Goal: Use online tool/utility: Utilize a website feature to perform a specific function

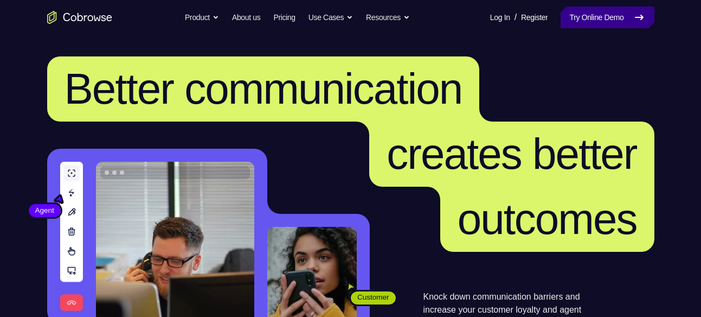
click at [628, 12] on link "Try Online Demo" at bounding box center [606, 18] width 93 height 22
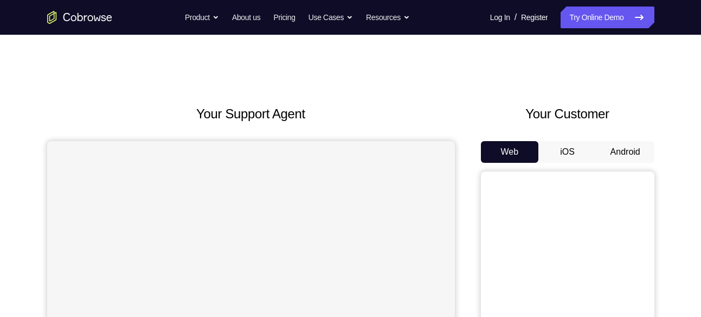
click at [616, 149] on button "Android" at bounding box center [625, 152] width 58 height 22
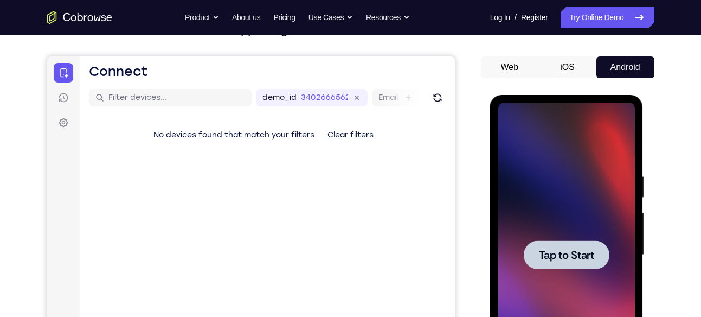
click at [578, 249] on span "Tap to Start" at bounding box center [566, 254] width 55 height 11
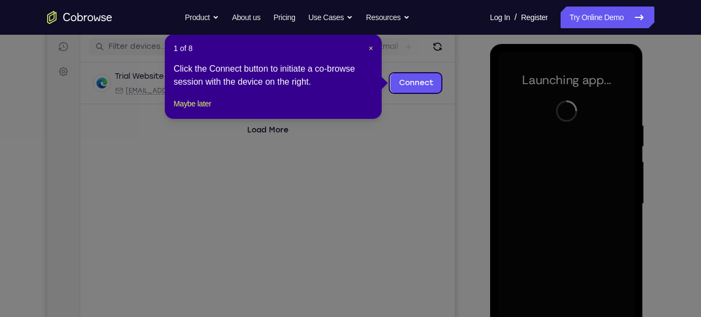
scroll to position [137, 0]
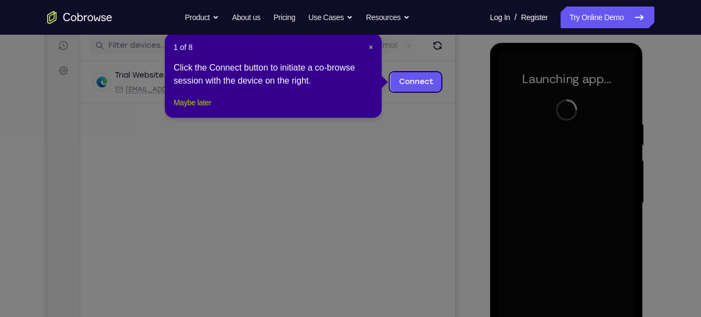
click at [206, 109] on button "Maybe later" at bounding box center [191, 102] width 37 height 13
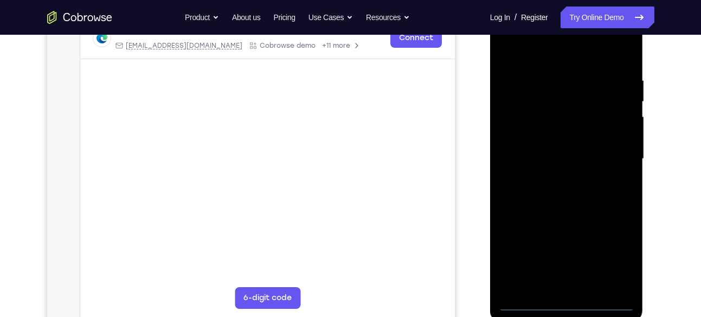
scroll to position [181, 0]
drag, startPoint x: 360, startPoint y: 131, endPoint x: 526, endPoint y: 243, distance: 200.3
click at [454, 243] on html "Skip to main content Connect Sessions Settings Open main menu Connect demo_id 3…" at bounding box center [251, 141] width 408 height 363
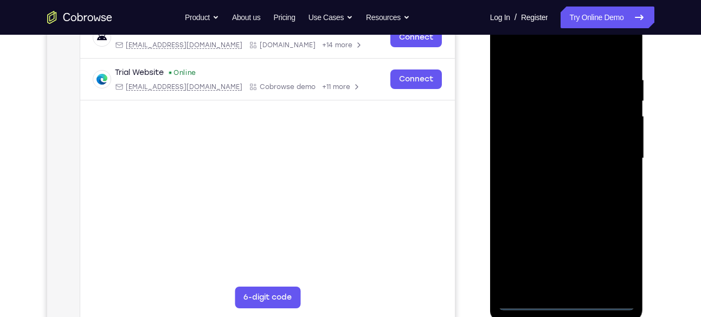
drag, startPoint x: 969, startPoint y: 282, endPoint x: 568, endPoint y: 302, distance: 401.7
click at [568, 302] on div at bounding box center [566, 159] width 137 height 304
click at [613, 255] on div at bounding box center [566, 159] width 137 height 304
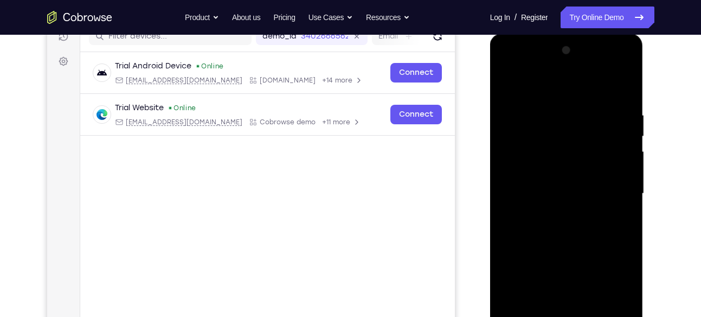
scroll to position [145, 0]
click at [511, 65] on div at bounding box center [566, 194] width 137 height 304
click at [616, 189] on div at bounding box center [566, 194] width 137 height 304
click at [554, 216] on div at bounding box center [566, 194] width 137 height 304
click at [554, 182] on div at bounding box center [566, 194] width 137 height 304
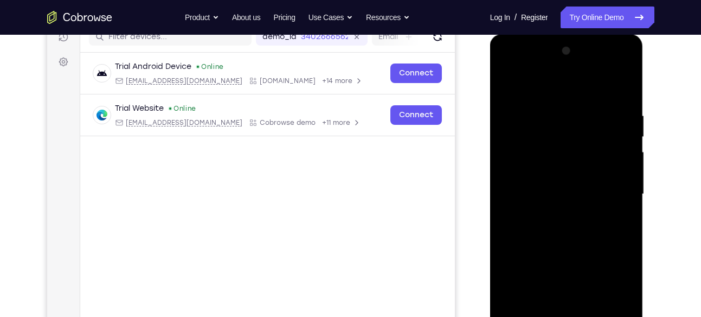
click at [582, 193] on div at bounding box center [566, 194] width 137 height 304
click at [581, 229] on div at bounding box center [566, 194] width 137 height 304
click at [539, 223] on div at bounding box center [566, 194] width 137 height 304
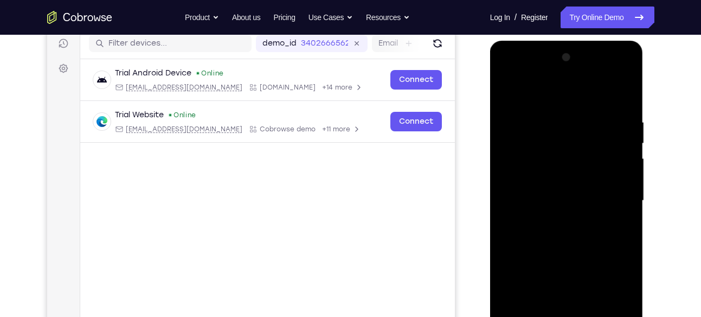
scroll to position [138, 0]
click at [625, 106] on div at bounding box center [566, 201] width 137 height 304
drag, startPoint x: 607, startPoint y: 117, endPoint x: 510, endPoint y: 118, distance: 97.0
click at [510, 118] on div at bounding box center [566, 201] width 137 height 304
drag, startPoint x: 592, startPoint y: 116, endPoint x: 486, endPoint y: 125, distance: 107.2
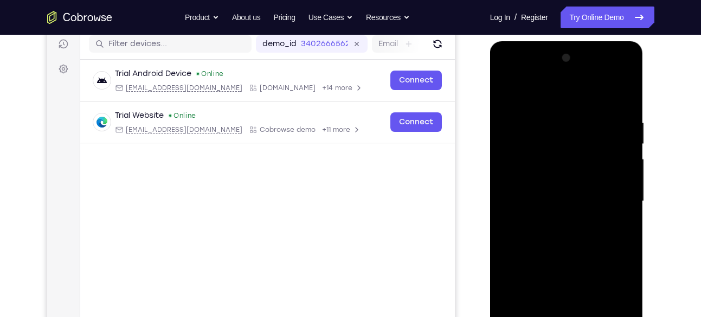
click at [490, 125] on html "Online web based iOS Simulators and Android Emulators. Run iPhone, iPad, Mobile…" at bounding box center [567, 203] width 154 height 325
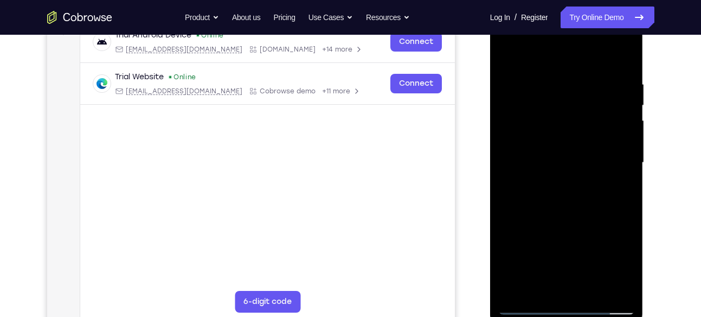
scroll to position [177, 0]
click at [594, 283] on div at bounding box center [566, 162] width 137 height 304
click at [587, 220] on div at bounding box center [566, 162] width 137 height 304
click at [557, 159] on div at bounding box center [566, 162] width 137 height 304
click at [562, 286] on div at bounding box center [566, 162] width 137 height 304
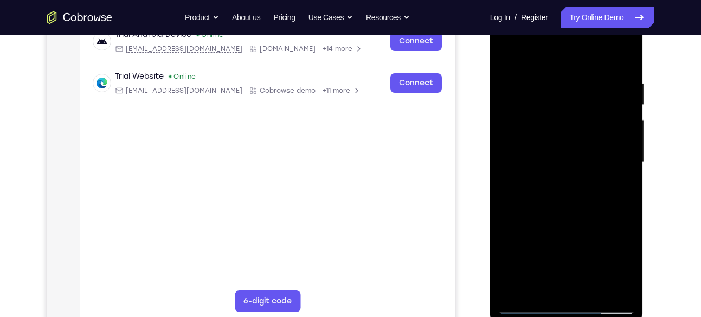
click at [611, 222] on div at bounding box center [566, 162] width 137 height 304
click at [609, 248] on div at bounding box center [566, 162] width 137 height 304
click at [618, 189] on div at bounding box center [566, 162] width 137 height 304
click at [508, 57] on div at bounding box center [566, 162] width 137 height 304
click at [509, 48] on div at bounding box center [566, 162] width 137 height 304
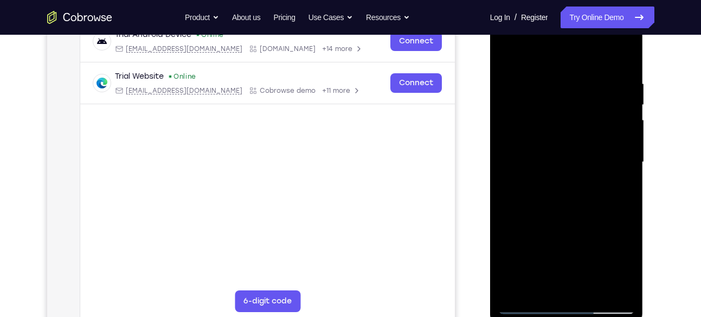
click at [592, 292] on div at bounding box center [566, 162] width 137 height 304
click at [511, 53] on div at bounding box center [566, 162] width 137 height 304
click at [615, 76] on div at bounding box center [566, 162] width 137 height 304
click at [610, 283] on div at bounding box center [566, 162] width 137 height 304
click at [622, 59] on div at bounding box center [566, 162] width 137 height 304
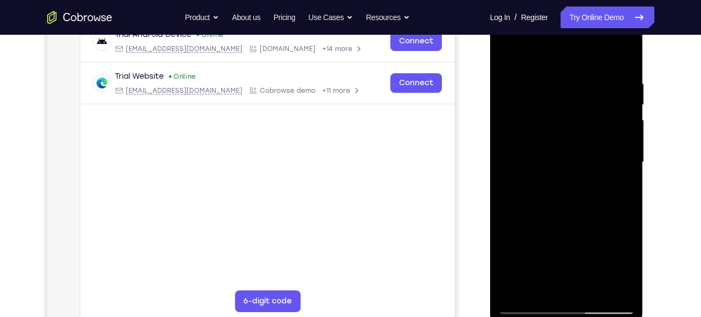
click at [553, 70] on div at bounding box center [566, 162] width 137 height 304
click at [623, 54] on div at bounding box center [566, 162] width 137 height 304
click at [587, 75] on div at bounding box center [566, 162] width 137 height 304
click at [607, 284] on div at bounding box center [566, 162] width 137 height 304
click at [623, 54] on div at bounding box center [566, 162] width 137 height 304
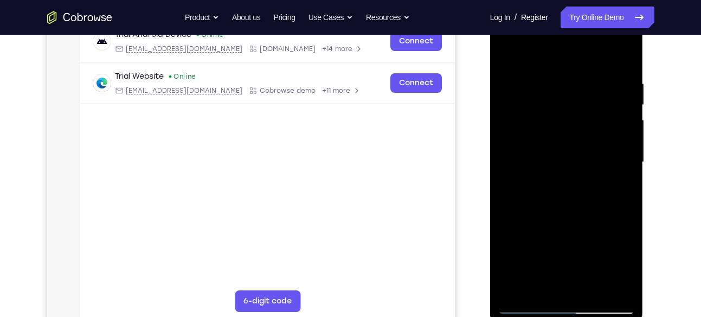
click at [622, 57] on div at bounding box center [566, 162] width 137 height 304
click at [544, 286] on div at bounding box center [566, 162] width 137 height 304
click at [547, 53] on div at bounding box center [566, 162] width 137 height 304
click at [511, 85] on div at bounding box center [566, 162] width 137 height 304
click at [608, 283] on div at bounding box center [566, 162] width 137 height 304
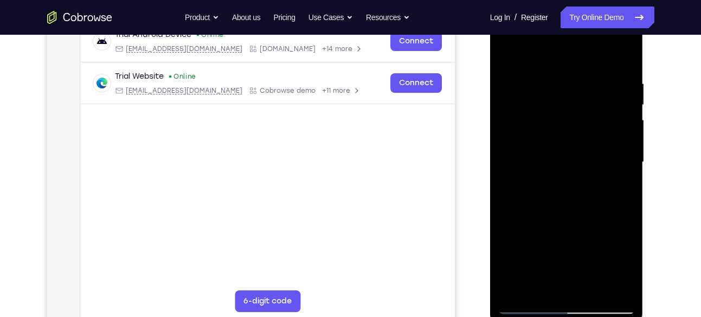
click at [622, 60] on div at bounding box center [566, 162] width 137 height 304
click at [604, 54] on div at bounding box center [566, 162] width 137 height 304
click at [624, 82] on div at bounding box center [566, 162] width 137 height 304
click at [624, 51] on div at bounding box center [566, 162] width 137 height 304
click at [517, 290] on div at bounding box center [566, 162] width 137 height 304
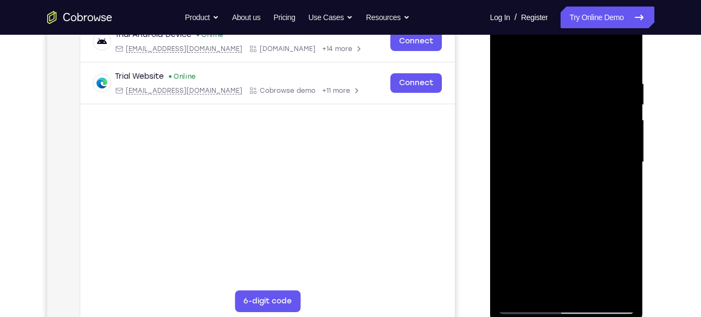
drag, startPoint x: 597, startPoint y: 79, endPoint x: 511, endPoint y: 87, distance: 86.6
click at [511, 87] on div at bounding box center [566, 162] width 137 height 304
drag, startPoint x: 594, startPoint y: 69, endPoint x: 499, endPoint y: 88, distance: 96.7
click at [499, 88] on div at bounding box center [566, 162] width 137 height 304
click at [590, 287] on div at bounding box center [566, 162] width 137 height 304
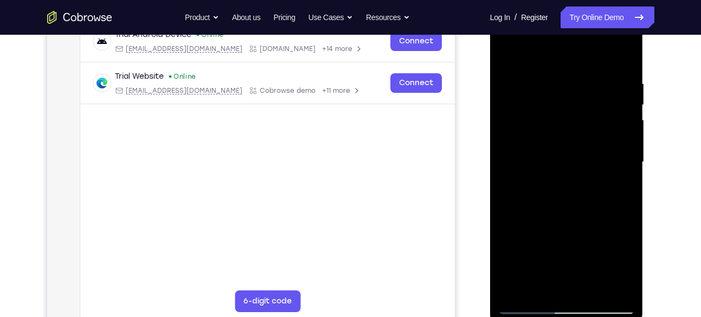
click at [552, 107] on div at bounding box center [566, 162] width 137 height 304
click at [516, 249] on div at bounding box center [566, 162] width 137 height 304
click at [515, 249] on div at bounding box center [566, 162] width 137 height 304
click at [546, 246] on div at bounding box center [566, 162] width 137 height 304
click at [538, 242] on div at bounding box center [566, 162] width 137 height 304
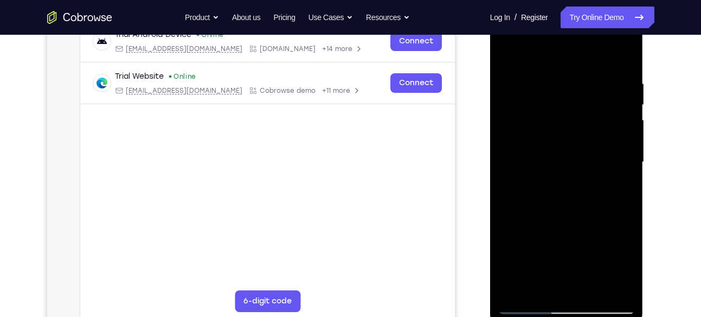
click at [538, 242] on div at bounding box center [566, 162] width 137 height 304
click at [511, 257] on div at bounding box center [566, 162] width 137 height 304
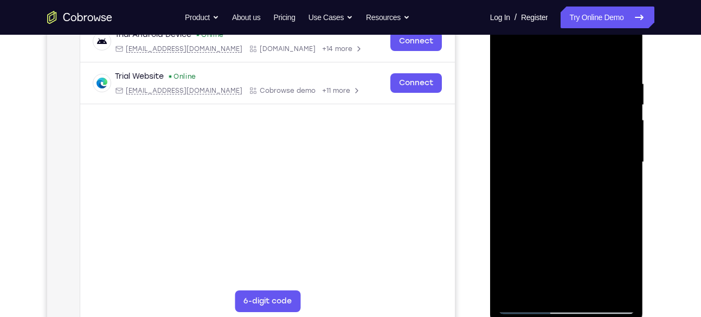
click at [542, 174] on div at bounding box center [566, 162] width 137 height 304
click at [509, 55] on div at bounding box center [566, 162] width 137 height 304
click at [538, 286] on div at bounding box center [566, 162] width 137 height 304
click at [541, 52] on div at bounding box center [566, 162] width 137 height 304
click at [514, 68] on div at bounding box center [566, 162] width 137 height 304
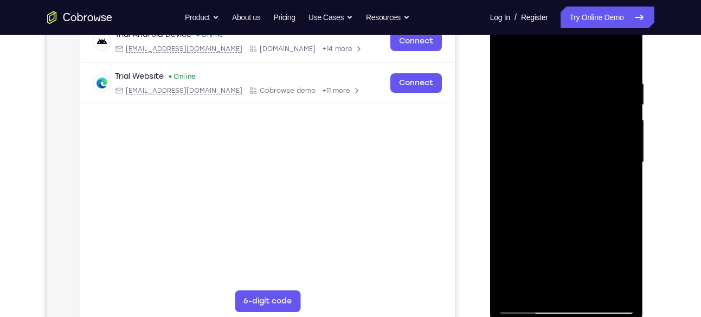
click at [623, 56] on div at bounding box center [566, 162] width 137 height 304
click at [539, 72] on div at bounding box center [566, 162] width 137 height 304
click at [511, 50] on div at bounding box center [566, 162] width 137 height 304
click at [607, 51] on div at bounding box center [566, 162] width 137 height 304
click at [626, 82] on div at bounding box center [566, 162] width 137 height 304
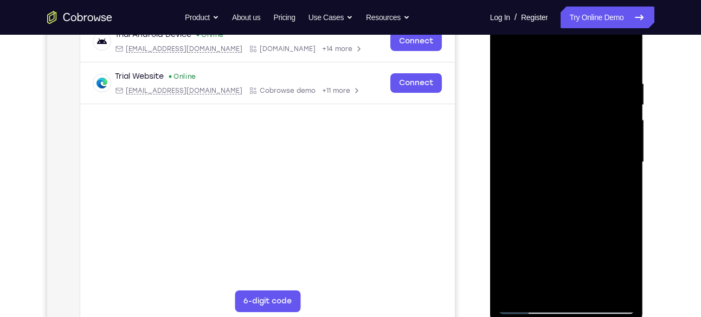
click at [623, 49] on div at bounding box center [566, 162] width 137 height 304
click at [590, 285] on div at bounding box center [566, 162] width 137 height 304
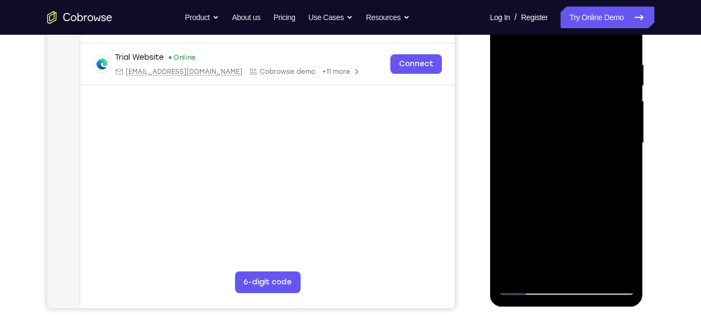
scroll to position [197, 0]
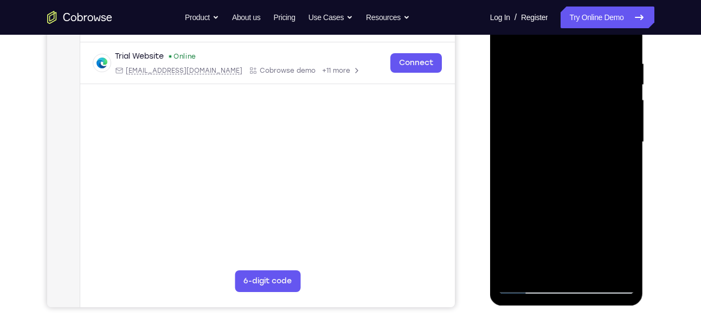
drag, startPoint x: 558, startPoint y: 225, endPoint x: 553, endPoint y: 180, distance: 45.7
drag, startPoint x: 553, startPoint y: 180, endPoint x: 596, endPoint y: 185, distance: 43.2
click at [596, 185] on div at bounding box center [566, 142] width 137 height 304
click at [556, 267] on div at bounding box center [566, 142] width 137 height 304
click at [586, 191] on div at bounding box center [566, 142] width 137 height 304
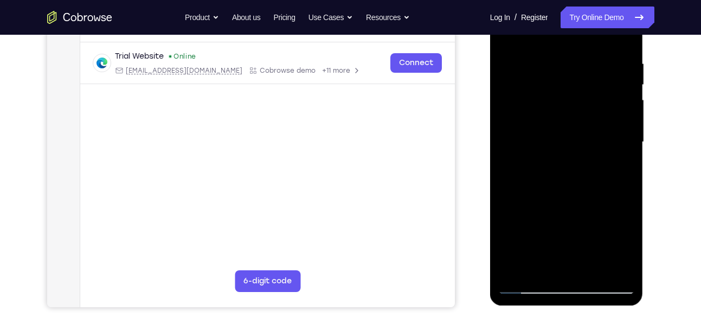
click at [549, 75] on div at bounding box center [566, 142] width 137 height 304
click at [559, 262] on div at bounding box center [566, 142] width 137 height 304
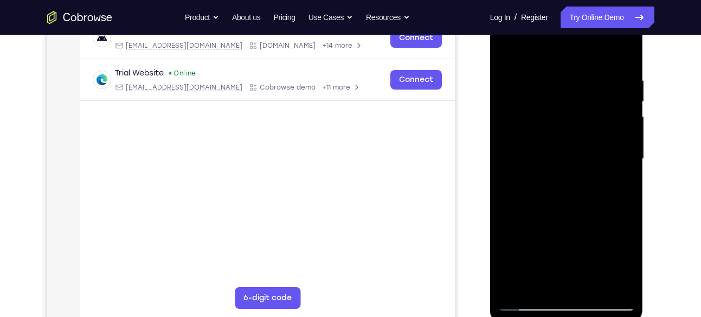
scroll to position [175, 0]
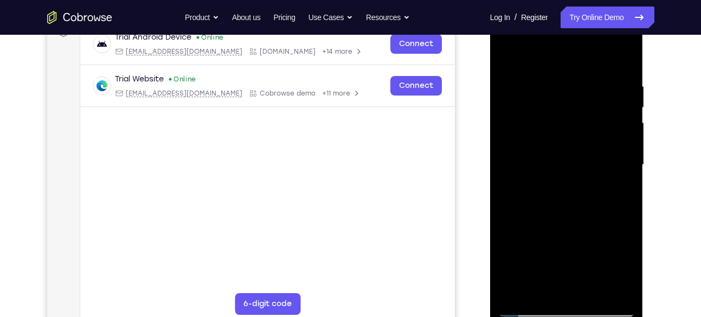
click at [630, 37] on div at bounding box center [566, 165] width 137 height 304
click at [574, 60] on div at bounding box center [566, 165] width 137 height 304
click at [519, 62] on div at bounding box center [566, 165] width 137 height 304
click at [607, 291] on div at bounding box center [566, 165] width 137 height 304
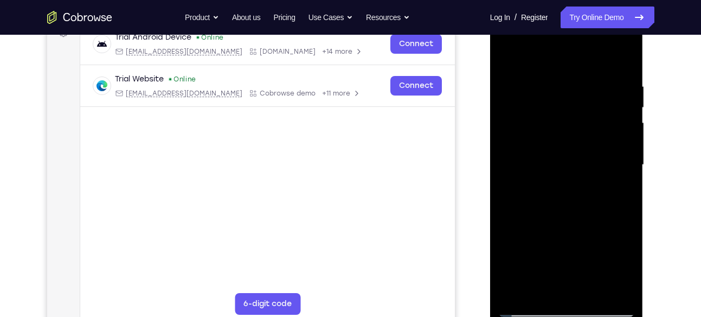
click at [624, 42] on div at bounding box center [566, 165] width 137 height 304
click at [511, 105] on div at bounding box center [566, 165] width 137 height 304
click at [629, 42] on div at bounding box center [566, 165] width 137 height 304
click at [507, 42] on div at bounding box center [566, 165] width 137 height 304
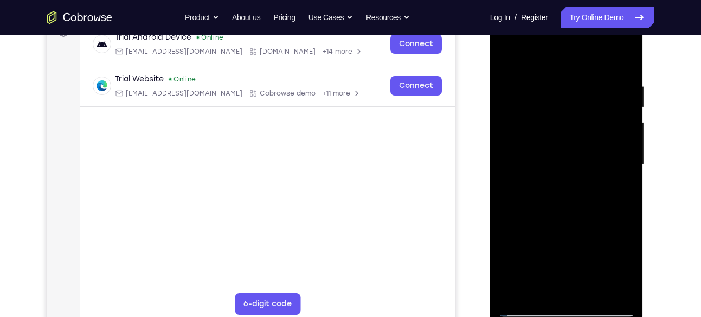
click at [564, 249] on div at bounding box center [566, 165] width 137 height 304
click at [590, 249] on div at bounding box center [566, 165] width 137 height 304
click at [567, 248] on div at bounding box center [566, 165] width 137 height 304
click at [569, 289] on div at bounding box center [566, 165] width 137 height 304
click at [543, 253] on div at bounding box center [566, 165] width 137 height 304
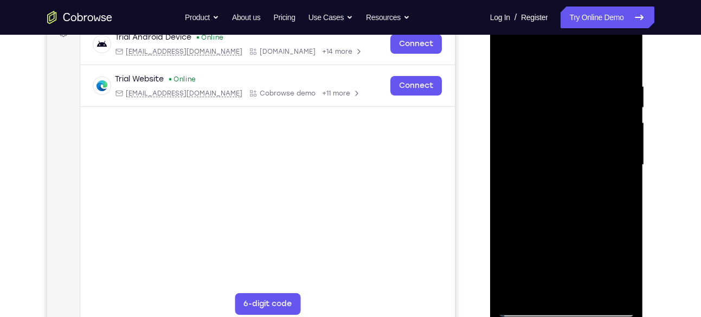
click at [582, 251] on div at bounding box center [566, 165] width 137 height 304
click at [589, 250] on div at bounding box center [566, 165] width 137 height 304
click at [568, 248] on div at bounding box center [566, 165] width 137 height 304
click at [618, 249] on div at bounding box center [566, 165] width 137 height 304
click at [566, 291] on div at bounding box center [566, 165] width 137 height 304
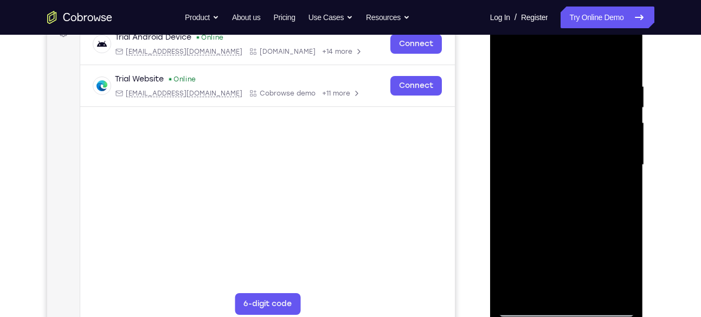
click at [558, 233] on div at bounding box center [566, 165] width 137 height 304
click at [566, 243] on div at bounding box center [566, 165] width 137 height 304
click at [553, 248] on div at bounding box center [566, 165] width 137 height 304
click at [618, 247] on div at bounding box center [566, 165] width 137 height 304
click at [551, 5] on div at bounding box center [566, 5] width 153 height 0
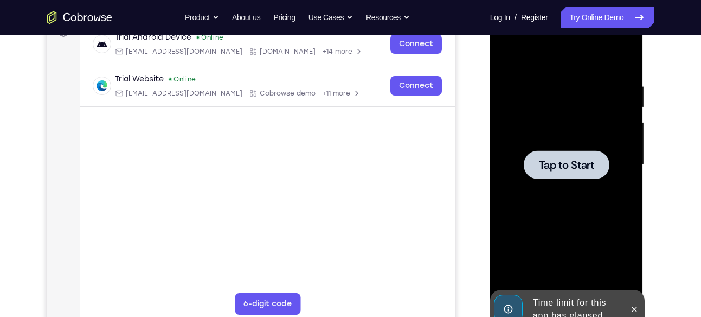
click at [566, 165] on span "Tap to Start" at bounding box center [566, 164] width 55 height 11
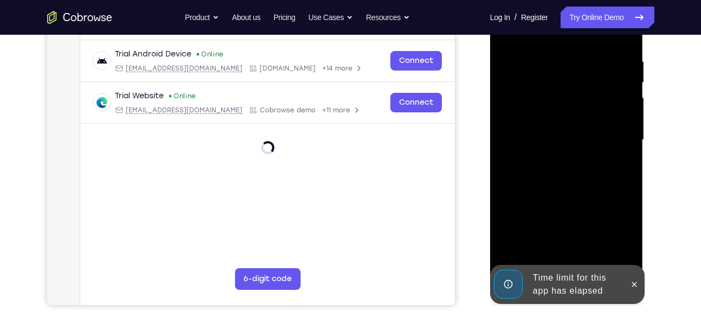
scroll to position [202, 0]
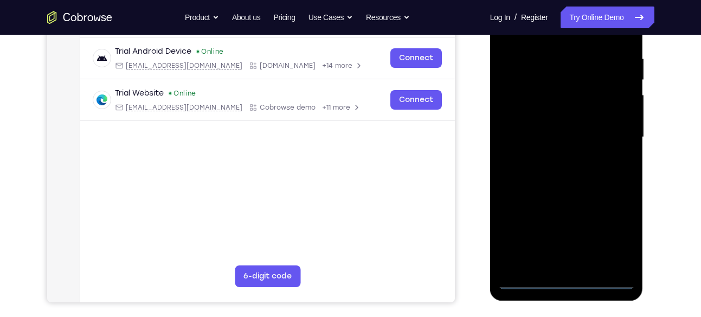
click at [566, 279] on div at bounding box center [566, 137] width 137 height 304
click at [611, 229] on div at bounding box center [566, 137] width 137 height 304
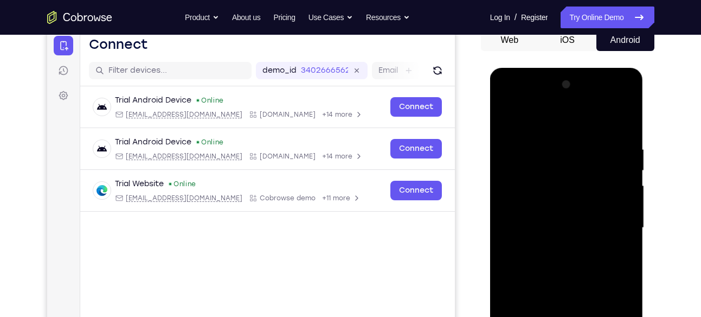
scroll to position [110, 0]
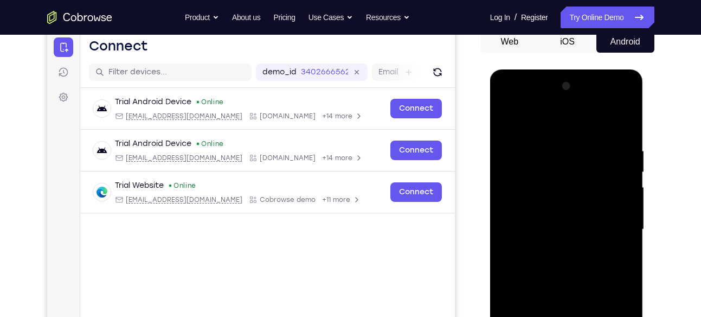
click at [513, 101] on div at bounding box center [566, 230] width 137 height 304
click at [617, 229] on div at bounding box center [566, 230] width 137 height 304
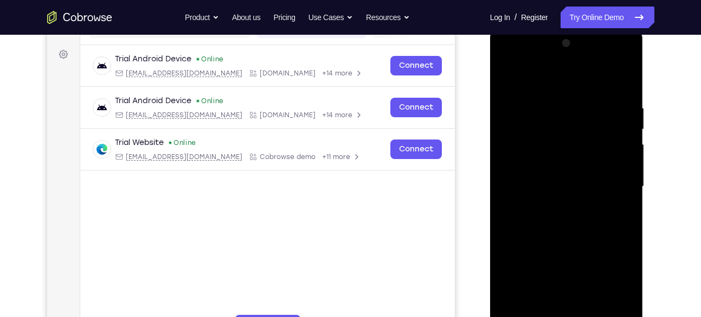
scroll to position [152, 0]
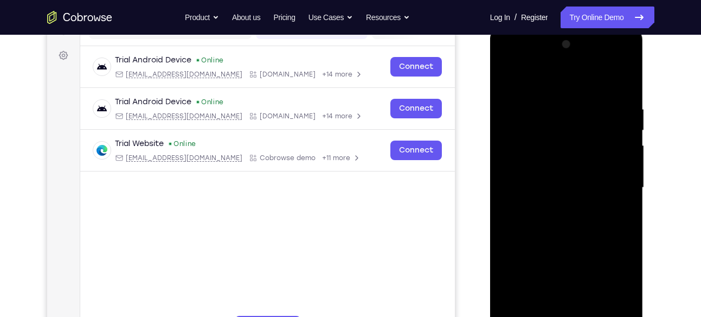
click at [551, 211] on div at bounding box center [566, 188] width 137 height 304
click at [559, 174] on div at bounding box center [566, 188] width 137 height 304
click at [562, 183] on div at bounding box center [566, 188] width 137 height 304
click at [561, 222] on div at bounding box center [566, 188] width 137 height 304
click at [571, 216] on div at bounding box center [566, 188] width 137 height 304
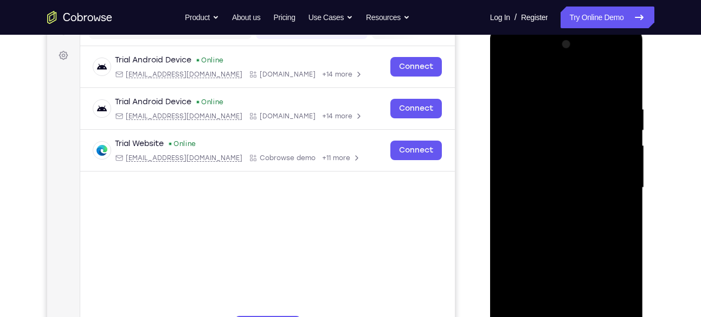
click at [578, 222] on div at bounding box center [566, 188] width 137 height 304
click at [627, 82] on div at bounding box center [566, 188] width 137 height 304
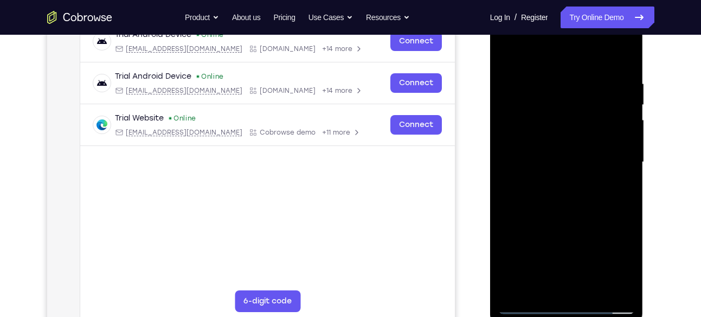
scroll to position [178, 0]
click at [596, 286] on div at bounding box center [566, 162] width 137 height 304
click at [563, 216] on div at bounding box center [566, 162] width 137 height 304
click at [561, 157] on div at bounding box center [566, 162] width 137 height 304
click at [552, 280] on div at bounding box center [566, 162] width 137 height 304
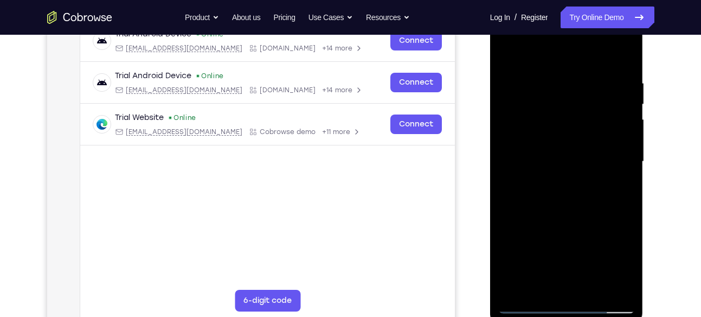
click at [584, 207] on div at bounding box center [566, 162] width 137 height 304
click at [558, 94] on div at bounding box center [566, 162] width 137 height 304
click at [550, 282] on div at bounding box center [566, 162] width 137 height 304
click at [624, 37] on div at bounding box center [566, 162] width 137 height 304
click at [562, 56] on div at bounding box center [566, 162] width 137 height 304
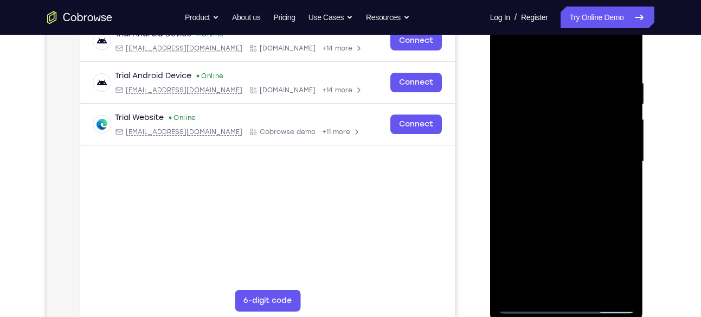
click at [621, 287] on div at bounding box center [566, 162] width 137 height 304
click at [623, 37] on div at bounding box center [566, 162] width 137 height 304
click at [509, 100] on div at bounding box center [566, 162] width 137 height 304
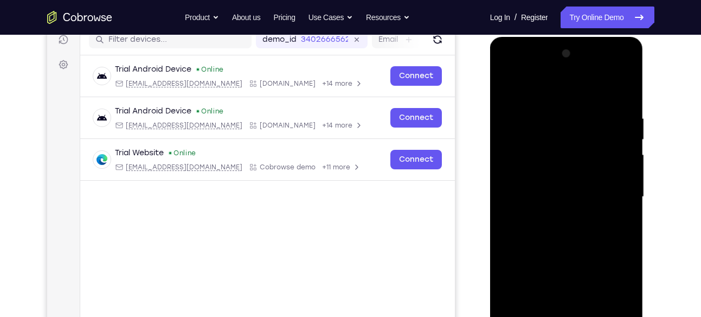
scroll to position [141, 0]
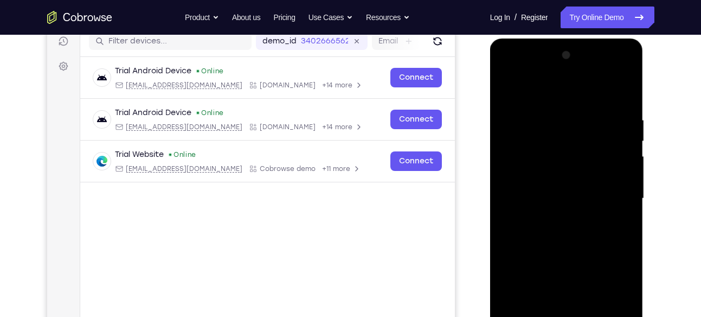
click at [625, 74] on div at bounding box center [566, 199] width 137 height 304
click at [508, 70] on div at bounding box center [566, 199] width 137 height 304
click at [568, 284] on div at bounding box center [566, 199] width 137 height 304
click at [521, 285] on div at bounding box center [566, 199] width 137 height 304
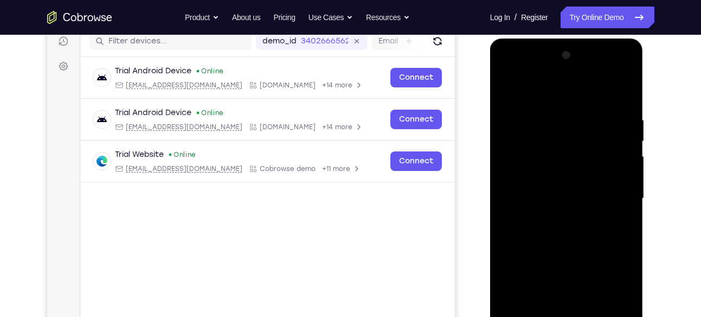
click at [617, 282] on div at bounding box center [566, 199] width 137 height 304
click at [581, 283] on div at bounding box center [566, 199] width 137 height 304
click at [666, 144] on div "Your Support Agent Your Customer Web iOS Android Next Steps We’d be happy to gi…" at bounding box center [351, 251] width 694 height 715
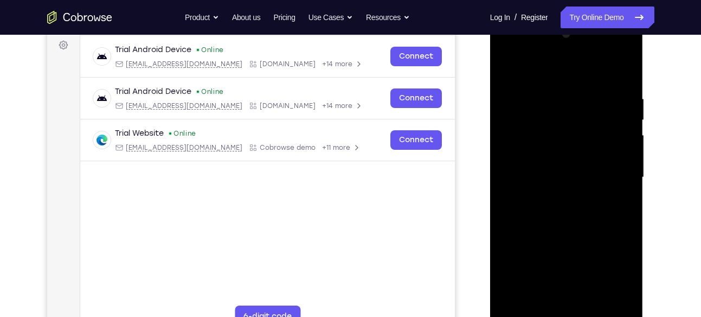
scroll to position [163, 0]
click at [571, 297] on div at bounding box center [566, 177] width 137 height 304
click at [568, 253] on div at bounding box center [566, 177] width 137 height 304
click at [592, 262] on div at bounding box center [566, 177] width 137 height 304
click at [565, 260] on div at bounding box center [566, 177] width 137 height 304
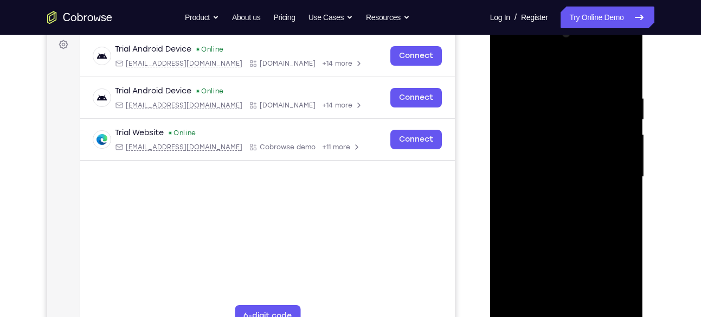
click at [571, 299] on div at bounding box center [566, 177] width 137 height 304
click at [602, 259] on div at bounding box center [566, 177] width 137 height 304
click at [613, 243] on div at bounding box center [566, 177] width 137 height 304
click at [542, 262] on div at bounding box center [566, 177] width 137 height 304
click at [579, 278] on div at bounding box center [566, 177] width 137 height 304
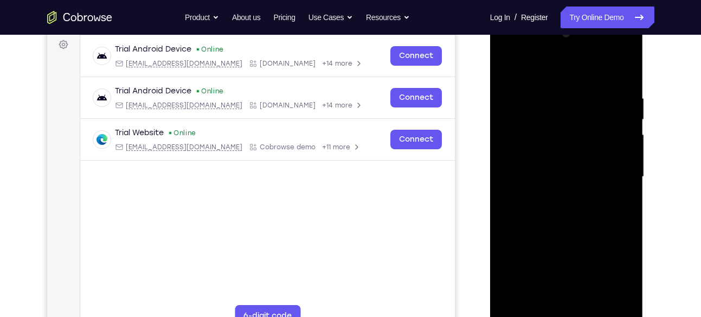
click at [515, 261] on div at bounding box center [566, 177] width 137 height 304
click at [613, 201] on div at bounding box center [566, 177] width 137 height 304
click at [619, 199] on div at bounding box center [566, 177] width 137 height 304
click at [513, 69] on div at bounding box center [566, 177] width 137 height 304
drag, startPoint x: 473, startPoint y: 217, endPoint x: 475, endPoint y: 188, distance: 29.9
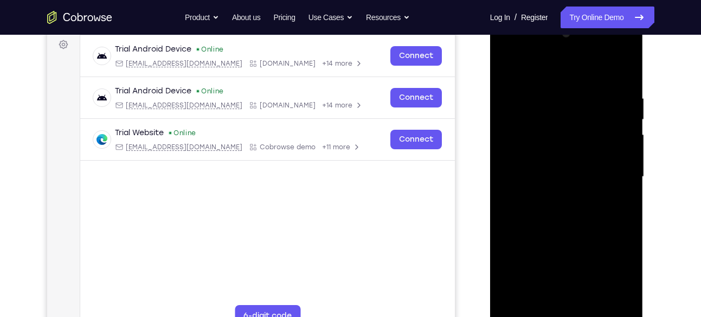
click at [475, 188] on div "Your Support Agent Your Customer Web iOS Android" at bounding box center [350, 141] width 607 height 401
click at [537, 307] on div at bounding box center [566, 177] width 137 height 304
click at [548, 299] on div at bounding box center [566, 177] width 137 height 304
click at [544, 262] on div at bounding box center [566, 177] width 137 height 304
click at [583, 263] on div at bounding box center [566, 177] width 137 height 304
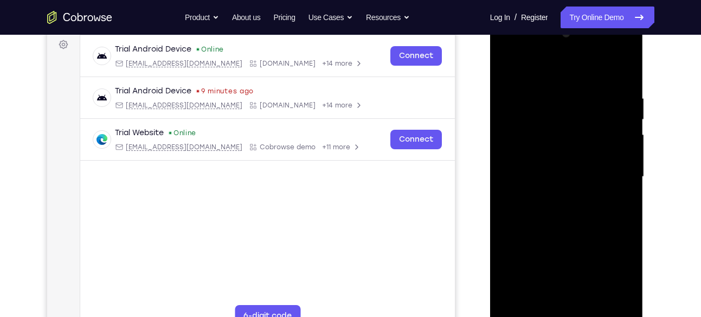
click at [590, 263] on div at bounding box center [566, 177] width 137 height 304
click at [567, 260] on div at bounding box center [566, 177] width 137 height 304
click at [616, 261] on div at bounding box center [566, 177] width 137 height 304
click at [579, 297] on div at bounding box center [566, 177] width 137 height 304
click at [557, 246] on div at bounding box center [566, 177] width 137 height 304
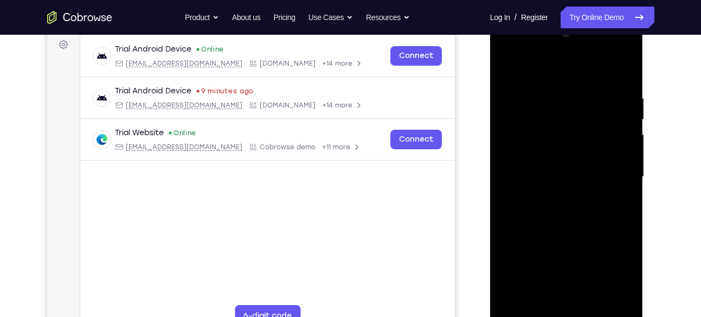
click at [565, 259] on div at bounding box center [566, 177] width 137 height 304
click at [556, 260] on div at bounding box center [566, 177] width 137 height 304
click at [615, 265] on div at bounding box center [566, 177] width 137 height 304
click at [553, 257] on div at bounding box center [566, 177] width 137 height 304
click at [532, 258] on div at bounding box center [566, 177] width 137 height 304
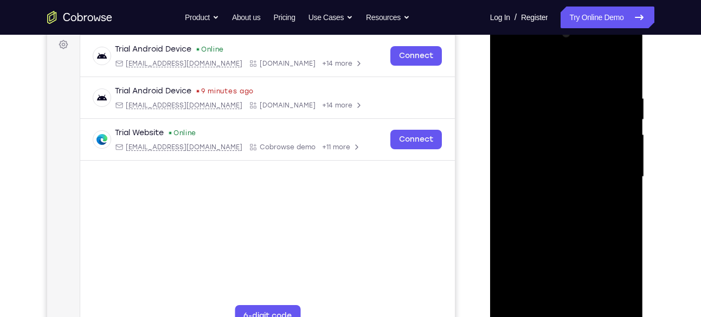
click at [591, 242] on div at bounding box center [566, 177] width 137 height 304
click at [605, 204] on div at bounding box center [566, 177] width 137 height 304
click at [597, 223] on div at bounding box center [566, 177] width 137 height 304
click at [616, 203] on div at bounding box center [566, 177] width 137 height 304
click at [508, 66] on div at bounding box center [566, 177] width 137 height 304
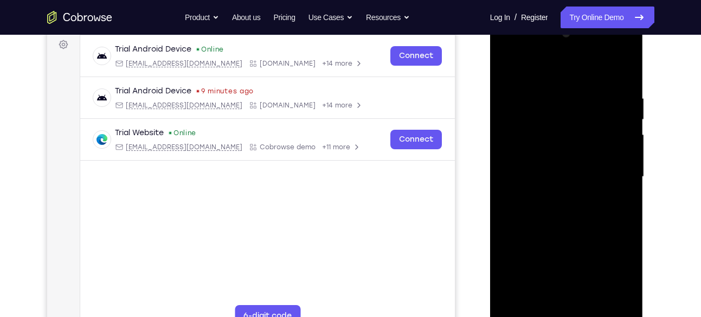
click at [561, 196] on div at bounding box center [566, 177] width 137 height 304
click at [549, 297] on div at bounding box center [566, 177] width 137 height 304
click at [581, 282] on div at bounding box center [566, 177] width 137 height 304
click at [558, 262] on div at bounding box center [566, 177] width 137 height 304
click at [569, 261] on div at bounding box center [566, 177] width 137 height 304
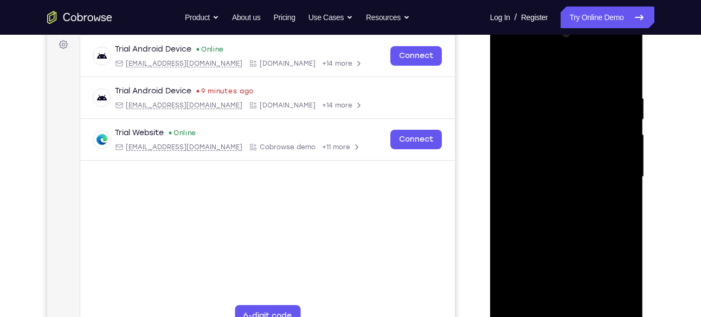
click at [567, 300] on div at bounding box center [566, 177] width 137 height 304
click at [564, 259] on div at bounding box center [566, 177] width 137 height 304
click at [531, 263] on div at bounding box center [566, 177] width 137 height 304
click at [560, 296] on div at bounding box center [566, 177] width 137 height 304
click at [563, 261] on div at bounding box center [566, 177] width 137 height 304
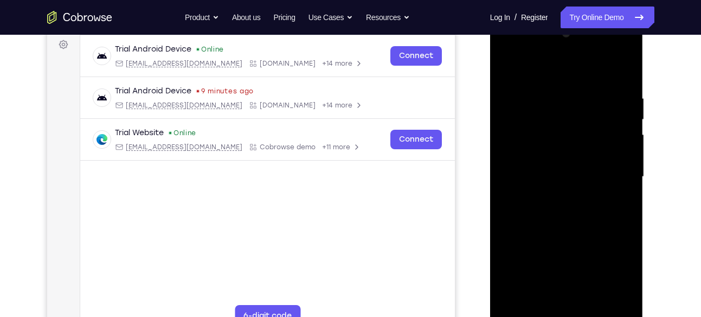
click at [544, 261] on div at bounding box center [566, 177] width 137 height 304
click at [589, 261] on div at bounding box center [566, 177] width 137 height 304
click at [575, 300] on div at bounding box center [566, 177] width 137 height 304
click at [602, 257] on div at bounding box center [566, 177] width 137 height 304
click at [581, 261] on div at bounding box center [566, 177] width 137 height 304
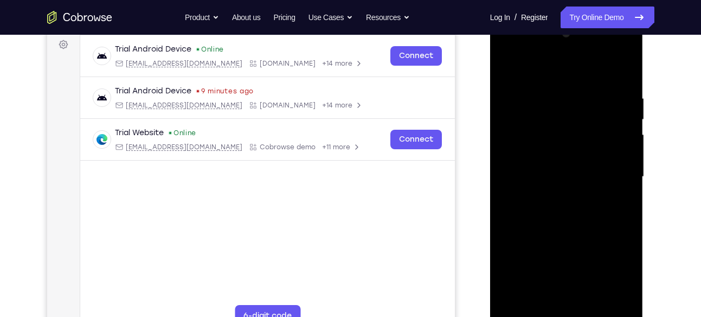
click at [591, 263] on div at bounding box center [566, 177] width 137 height 304
click at [568, 256] on div at bounding box center [566, 177] width 137 height 304
click at [611, 263] on div at bounding box center [566, 177] width 137 height 304
click at [595, 245] on div at bounding box center [566, 177] width 137 height 304
click at [617, 205] on div at bounding box center [566, 177] width 137 height 304
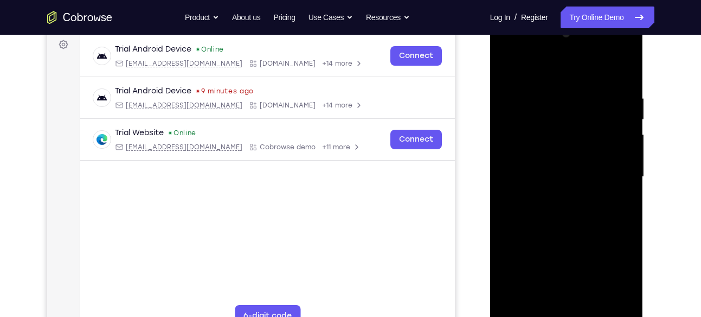
click at [508, 66] on div at bounding box center [566, 177] width 137 height 304
click at [566, 197] on div at bounding box center [566, 177] width 137 height 304
click at [541, 301] on div at bounding box center [566, 177] width 137 height 304
click at [555, 242] on div at bounding box center [566, 177] width 137 height 304
click at [563, 255] on div at bounding box center [566, 177] width 137 height 304
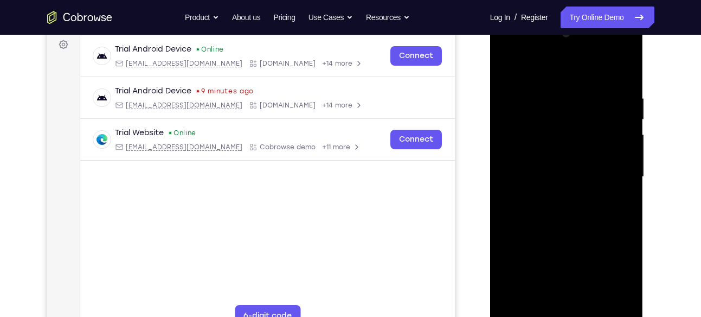
click at [578, 265] on div at bounding box center [566, 177] width 137 height 304
click at [619, 241] on div at bounding box center [566, 177] width 137 height 304
click at [568, 297] on div at bounding box center [566, 177] width 137 height 304
click at [604, 262] on div at bounding box center [566, 177] width 137 height 304
click at [590, 262] on div at bounding box center [566, 177] width 137 height 304
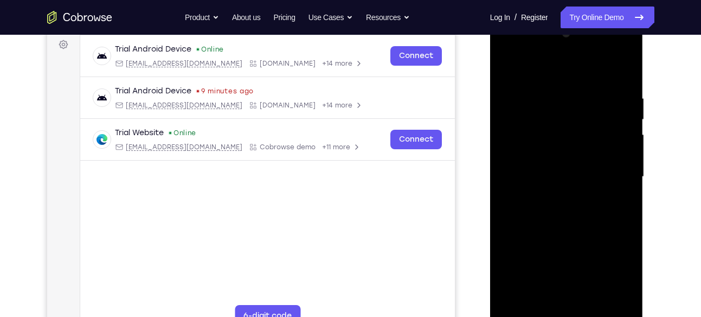
click at [571, 299] on div at bounding box center [566, 177] width 137 height 304
click at [565, 263] on div at bounding box center [566, 177] width 137 height 304
click at [556, 262] on div at bounding box center [566, 177] width 137 height 304
click at [565, 260] on div at bounding box center [566, 177] width 137 height 304
click at [540, 261] on div at bounding box center [566, 177] width 137 height 304
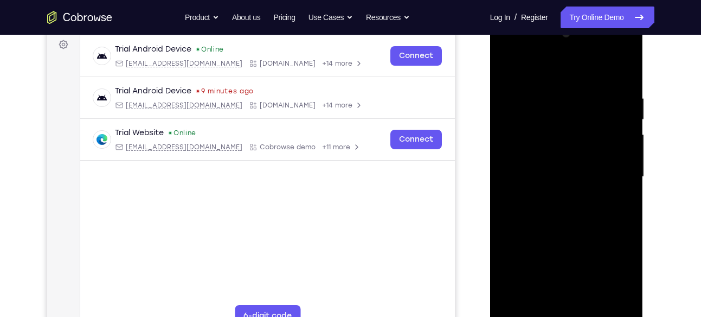
click at [616, 203] on div at bounding box center [566, 177] width 137 height 304
click at [579, 244] on div at bounding box center [566, 177] width 137 height 304
click at [556, 263] on div at bounding box center [566, 177] width 137 height 304
click at [534, 263] on div at bounding box center [566, 177] width 137 height 304
click at [560, 295] on div at bounding box center [566, 177] width 137 height 304
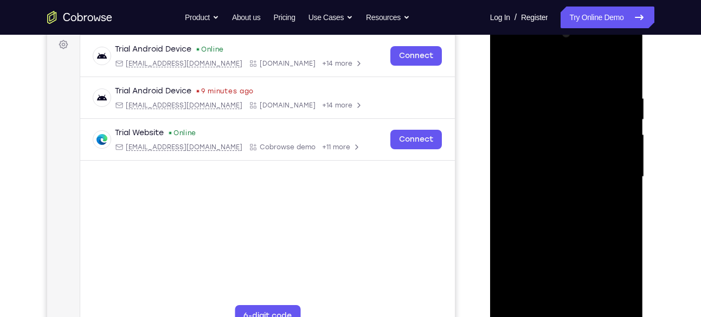
click at [602, 242] on div at bounding box center [566, 177] width 137 height 304
click at [534, 260] on div at bounding box center [566, 177] width 137 height 304
click at [543, 282] on div at bounding box center [566, 177] width 137 height 304
click at [562, 299] on div at bounding box center [566, 177] width 137 height 304
click at [531, 259] on div at bounding box center [566, 177] width 137 height 304
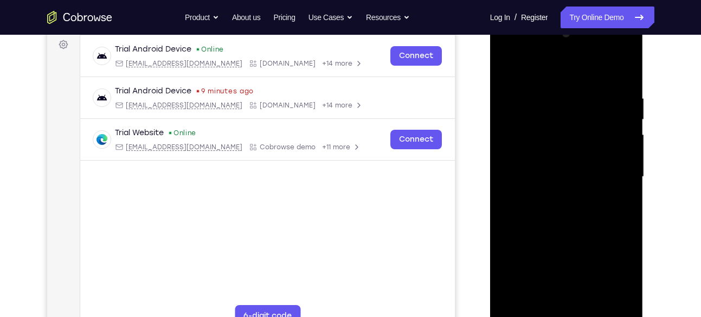
click at [542, 243] on div at bounding box center [566, 177] width 137 height 304
click at [553, 262] on div at bounding box center [566, 177] width 137 height 304
click at [545, 263] on div at bounding box center [566, 177] width 137 height 304
click at [532, 262] on div at bounding box center [566, 177] width 137 height 304
click at [618, 201] on div at bounding box center [566, 177] width 137 height 304
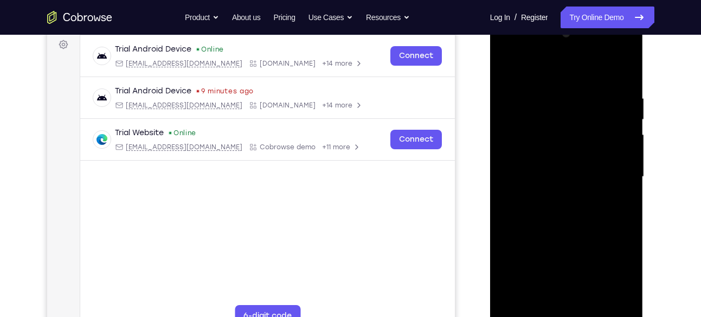
click at [567, 258] on div at bounding box center [566, 177] width 137 height 304
click at [628, 279] on div at bounding box center [566, 177] width 137 height 304
click at [516, 259] on div at bounding box center [566, 177] width 137 height 304
click at [534, 265] on div at bounding box center [566, 177] width 137 height 304
click at [542, 265] on div at bounding box center [566, 177] width 137 height 304
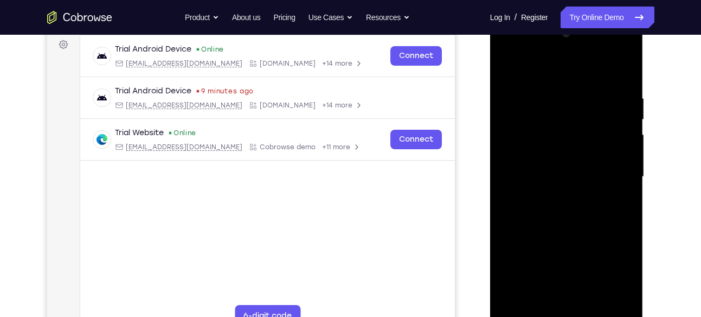
click at [588, 243] on div at bounding box center [566, 177] width 137 height 304
click at [564, 260] on div at bounding box center [566, 177] width 137 height 304
click at [565, 301] on div at bounding box center [566, 177] width 137 height 304
click at [556, 263] on div at bounding box center [566, 177] width 137 height 304
click at [539, 280] on div at bounding box center [566, 177] width 137 height 304
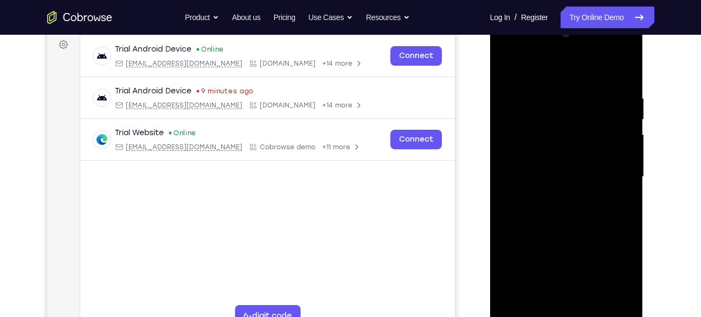
click at [540, 260] on div at bounding box center [566, 177] width 137 height 304
click at [612, 262] on div at bounding box center [566, 177] width 137 height 304
click at [618, 204] on div at bounding box center [566, 177] width 137 height 304
click at [591, 280] on div at bounding box center [566, 177] width 137 height 304
click at [531, 261] on div at bounding box center [566, 177] width 137 height 304
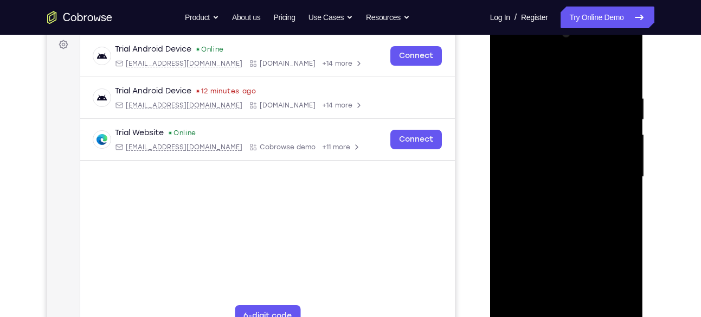
click at [559, 302] on div at bounding box center [566, 177] width 137 height 304
click at [566, 260] on div at bounding box center [566, 177] width 137 height 304
click at [553, 259] on div at bounding box center [566, 177] width 137 height 304
click at [555, 242] on div at bounding box center [566, 177] width 137 height 304
click at [556, 261] on div at bounding box center [566, 177] width 137 height 304
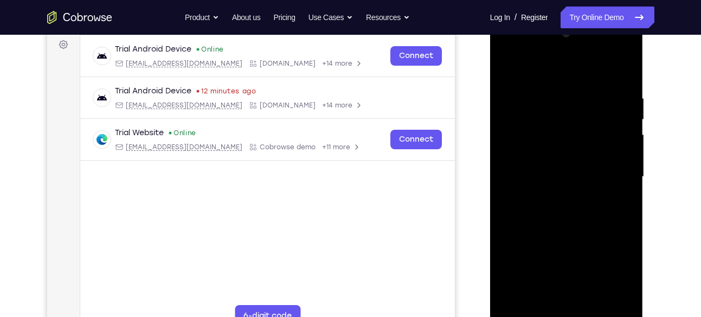
click at [572, 305] on div at bounding box center [566, 177] width 137 height 304
click at [570, 263] on div at bounding box center [566, 177] width 137 height 304
click at [591, 263] on div at bounding box center [566, 177] width 137 height 304
click at [581, 261] on div at bounding box center [566, 177] width 137 height 304
click at [566, 302] on div at bounding box center [566, 177] width 137 height 304
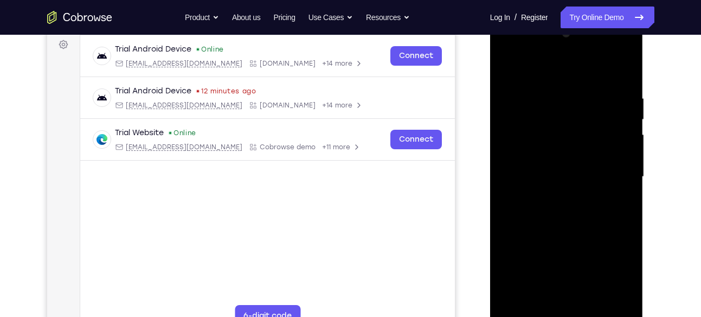
click at [575, 241] on div at bounding box center [566, 177] width 137 height 304
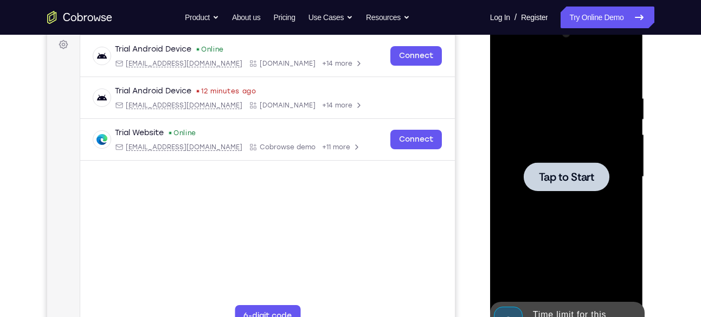
click at [565, 259] on div at bounding box center [566, 177] width 137 height 304
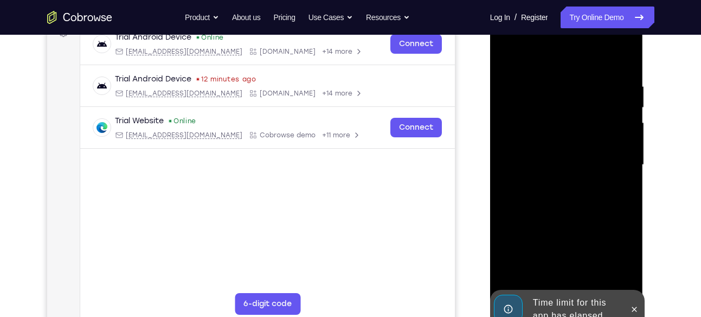
scroll to position [175, 0]
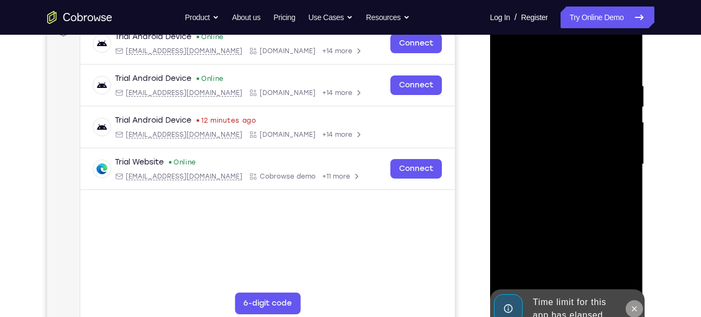
click at [633, 301] on button at bounding box center [634, 308] width 17 height 17
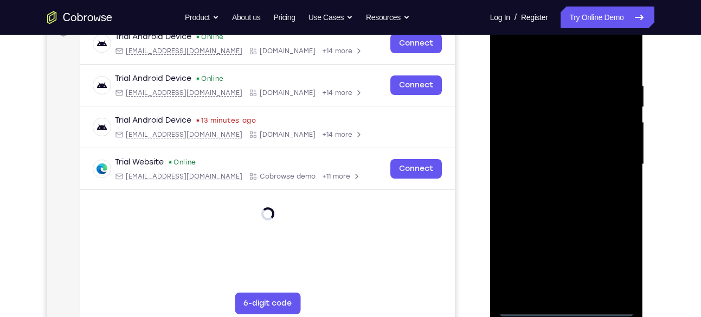
click at [565, 306] on div at bounding box center [566, 164] width 137 height 304
click at [615, 253] on div at bounding box center [566, 164] width 137 height 304
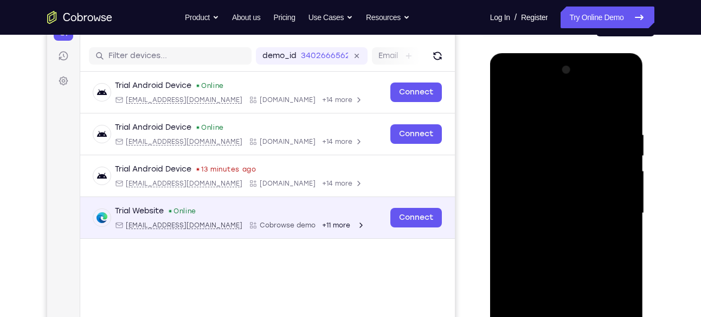
scroll to position [126, 0]
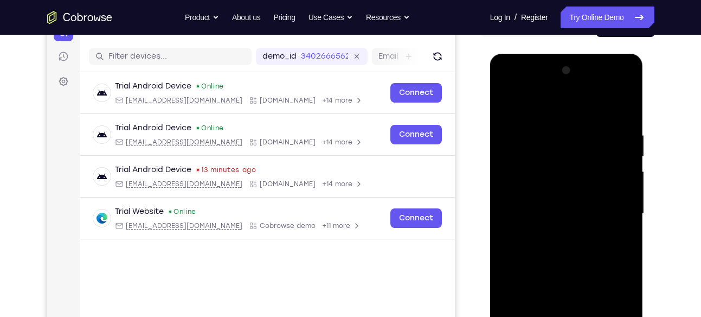
click at [508, 88] on div at bounding box center [566, 214] width 137 height 304
click at [608, 204] on div at bounding box center [566, 214] width 137 height 304
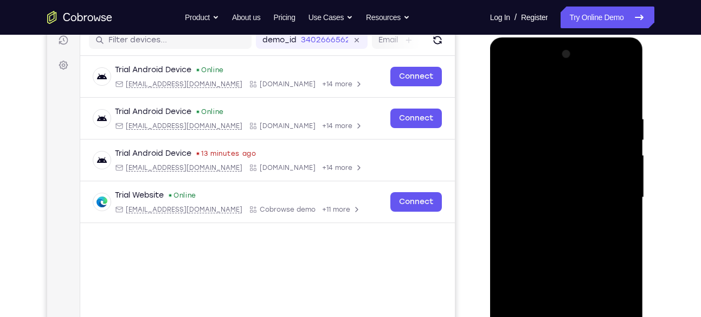
scroll to position [140, 0]
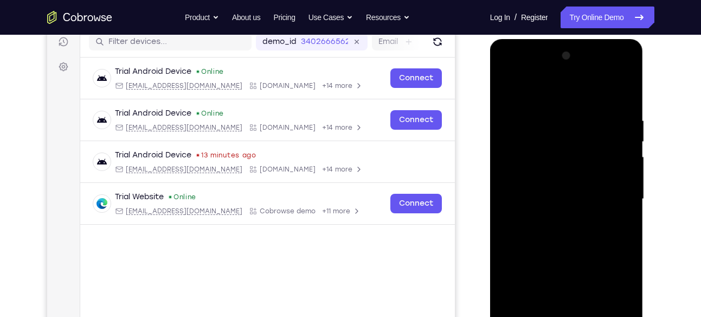
click at [553, 220] on div at bounding box center [566, 199] width 137 height 304
click at [546, 189] on div at bounding box center [566, 199] width 137 height 304
click at [542, 195] on div at bounding box center [566, 199] width 137 height 304
click at [550, 235] on div at bounding box center [566, 199] width 137 height 304
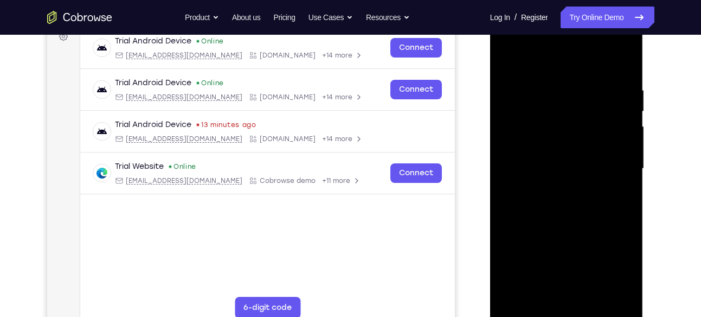
scroll to position [172, 0]
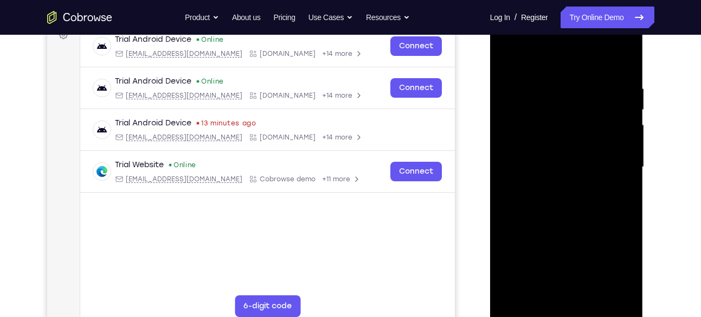
click at [595, 292] on div at bounding box center [566, 167] width 137 height 304
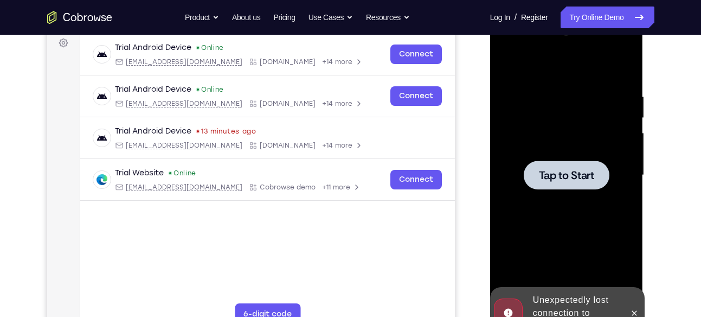
scroll to position [162, 0]
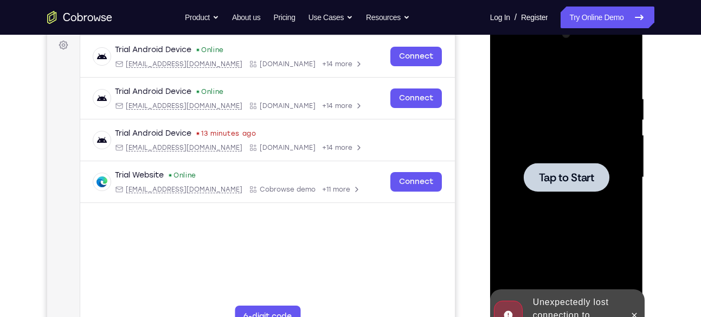
click at [549, 173] on span "Tap to Start" at bounding box center [566, 177] width 55 height 11
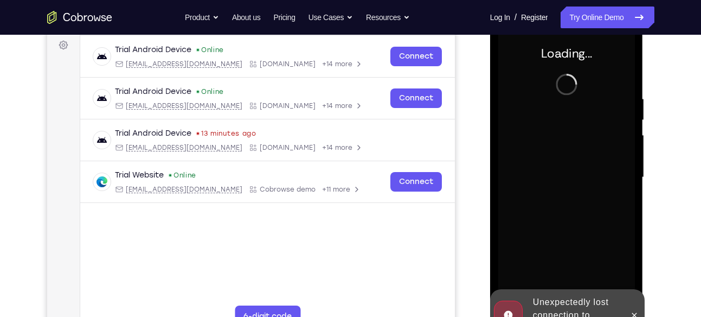
scroll to position [288, 0]
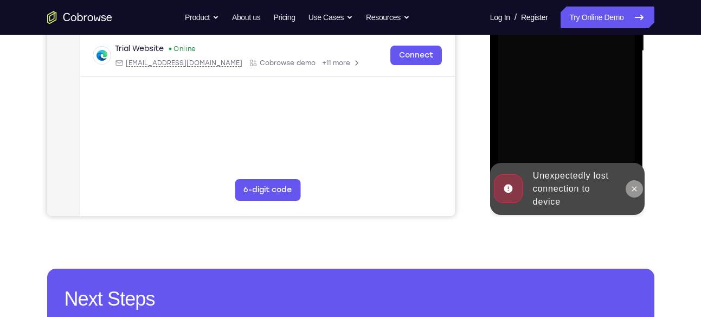
click at [636, 186] on icon at bounding box center [634, 188] width 9 height 9
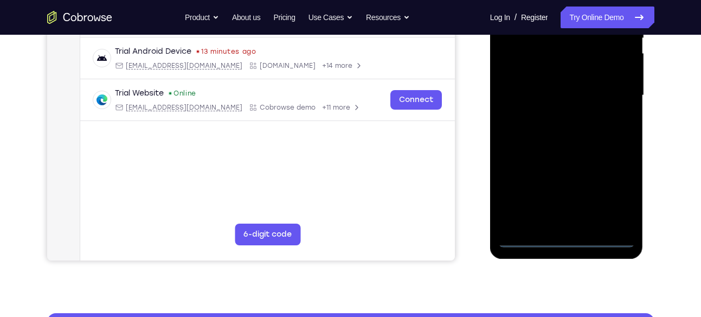
scroll to position [244, 0]
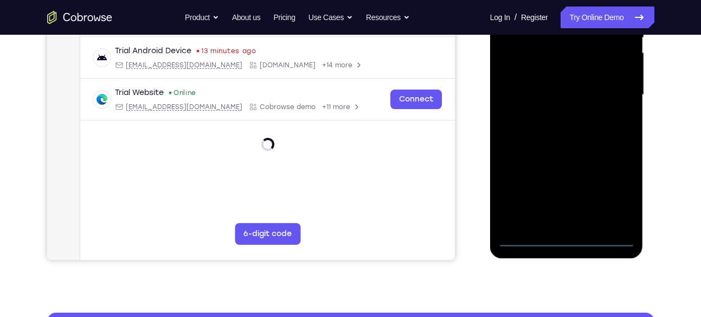
click at [562, 234] on div at bounding box center [566, 95] width 137 height 304
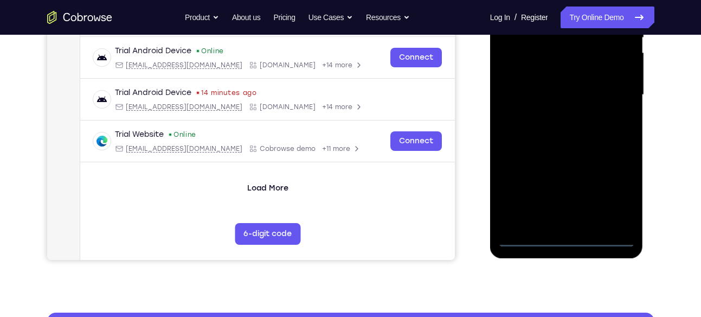
scroll to position [246, 0]
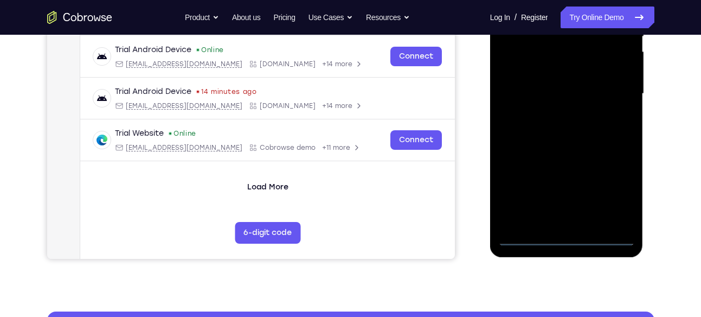
click at [566, 240] on div at bounding box center [566, 94] width 137 height 304
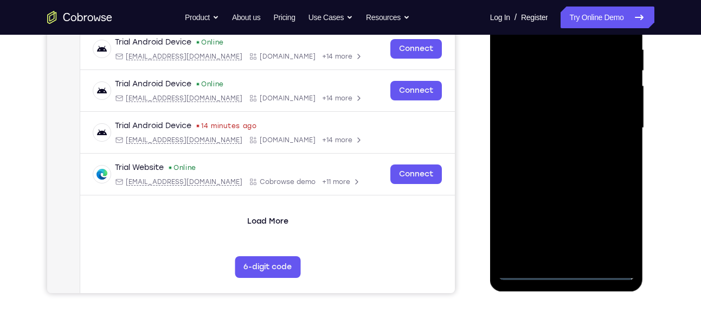
scroll to position [210, 0]
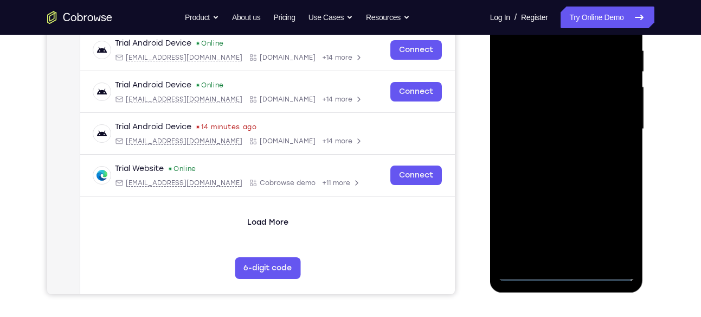
click at [611, 220] on div at bounding box center [566, 129] width 137 height 304
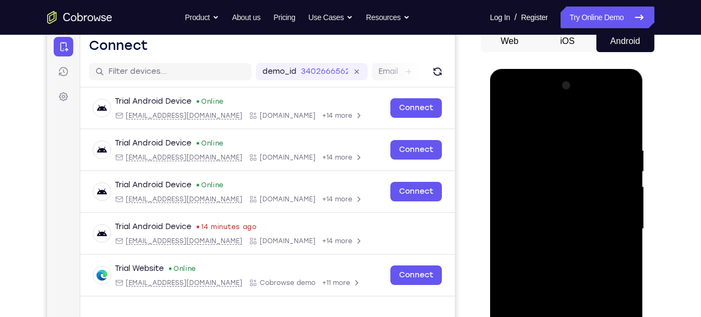
scroll to position [95, 0]
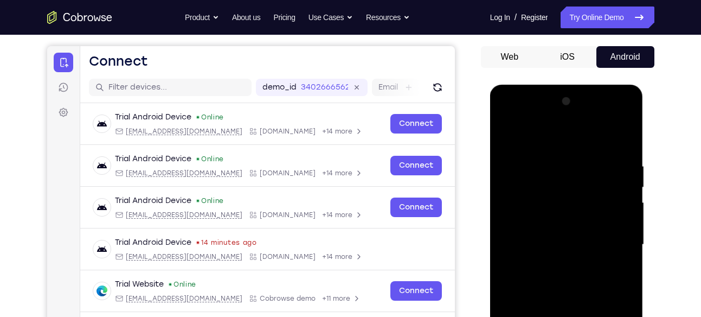
click at [508, 115] on div at bounding box center [566, 245] width 137 height 304
click at [608, 241] on div at bounding box center [566, 245] width 137 height 304
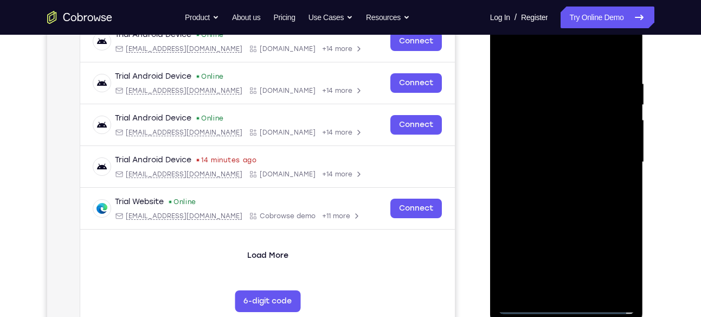
scroll to position [178, 0]
click at [584, 291] on div at bounding box center [566, 162] width 137 height 304
click at [539, 151] on div at bounding box center [566, 162] width 137 height 304
click at [561, 155] on div at bounding box center [566, 162] width 137 height 304
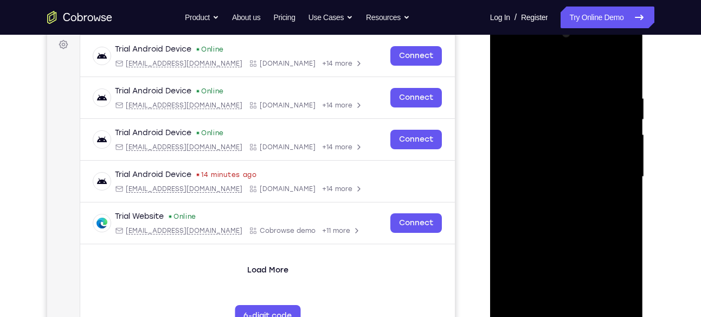
scroll to position [162, 0]
click at [545, 211] on div at bounding box center [566, 177] width 137 height 304
click at [574, 207] on div at bounding box center [566, 177] width 137 height 304
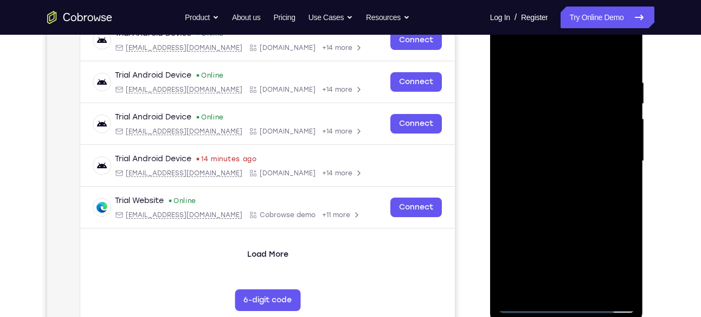
scroll to position [179, 0]
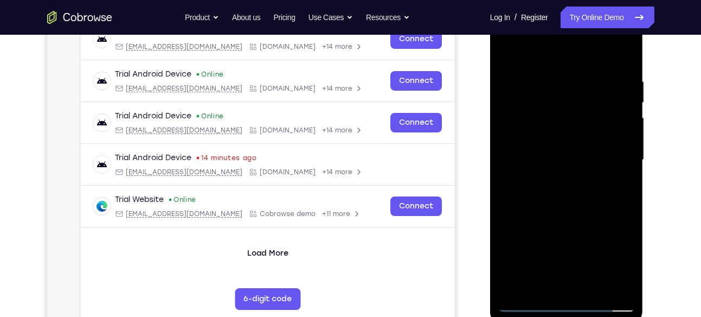
click at [621, 66] on div at bounding box center [566, 160] width 137 height 304
click at [591, 286] on div at bounding box center [566, 160] width 137 height 304
click at [570, 214] on div at bounding box center [566, 160] width 137 height 304
click at [571, 179] on div at bounding box center [566, 160] width 137 height 304
click at [552, 282] on div at bounding box center [566, 160] width 137 height 304
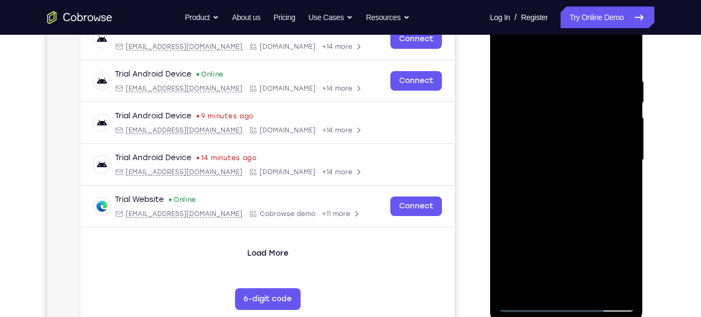
click at [585, 204] on div at bounding box center [566, 160] width 137 height 304
click at [539, 88] on div at bounding box center [566, 160] width 137 height 304
click at [553, 283] on div at bounding box center [566, 160] width 137 height 304
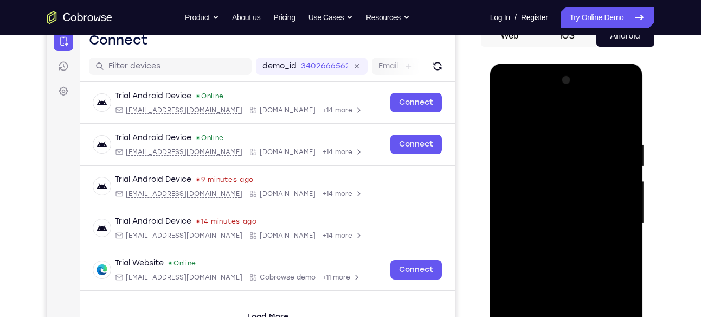
scroll to position [115, 0]
click at [622, 93] on div at bounding box center [566, 224] width 137 height 304
click at [569, 118] on div at bounding box center [566, 224] width 137 height 304
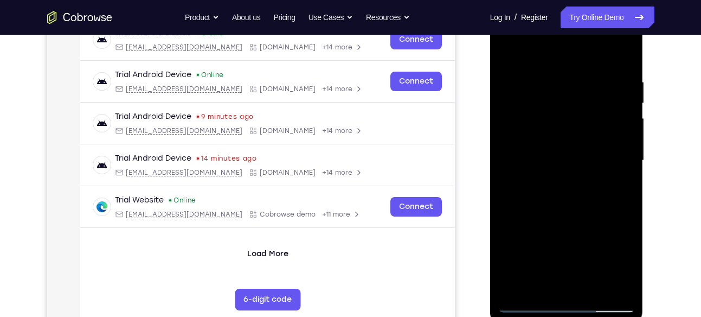
scroll to position [181, 0]
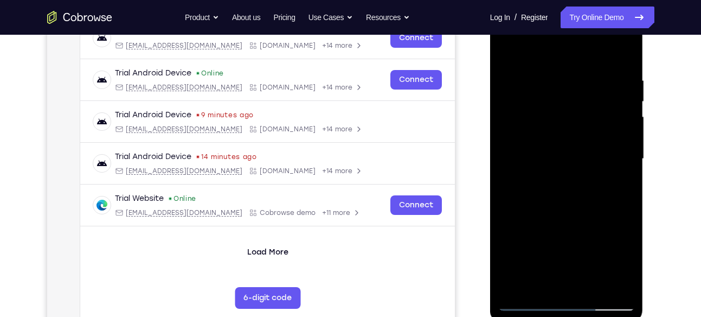
click at [617, 287] on div at bounding box center [566, 159] width 137 height 304
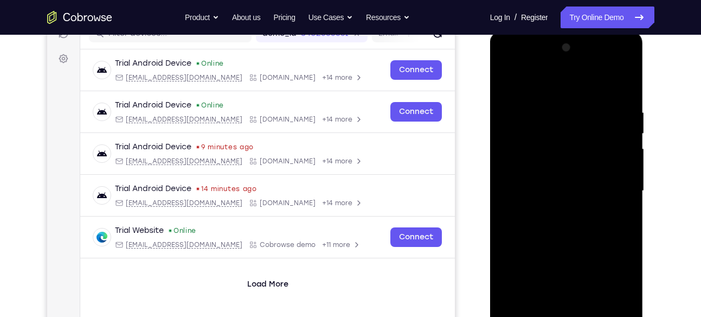
scroll to position [147, 0]
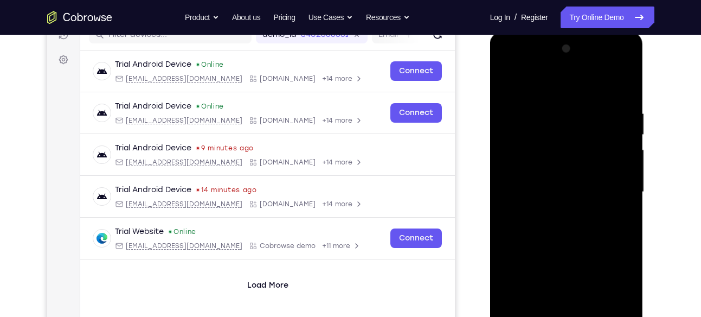
click at [625, 67] on div at bounding box center [566, 192] width 137 height 304
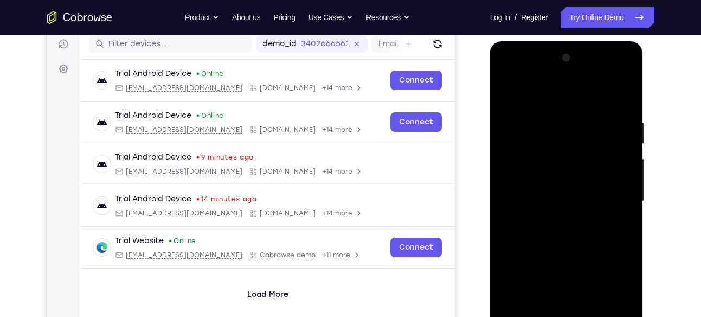
click at [630, 70] on div at bounding box center [566, 201] width 137 height 304
click at [627, 41] on div at bounding box center [566, 41] width 153 height 0
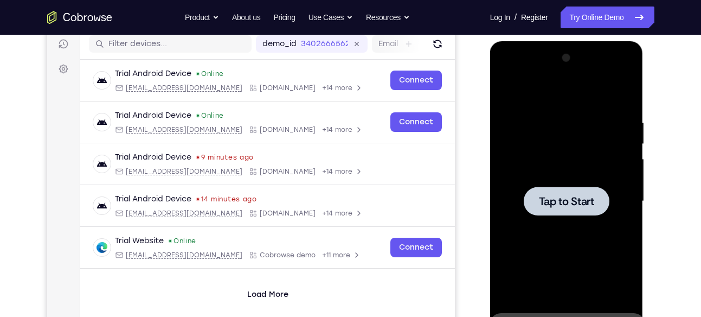
scroll to position [171, 0]
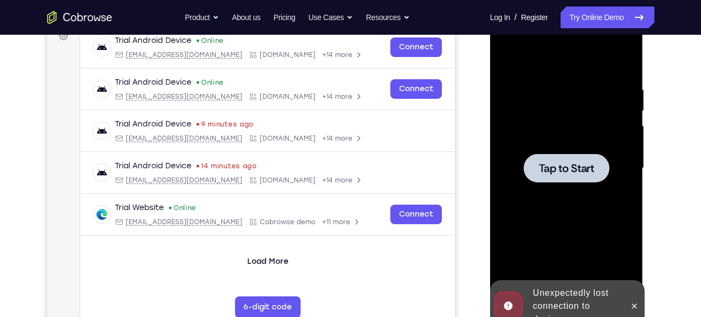
click at [569, 170] on span "Tap to Start" at bounding box center [566, 168] width 55 height 11
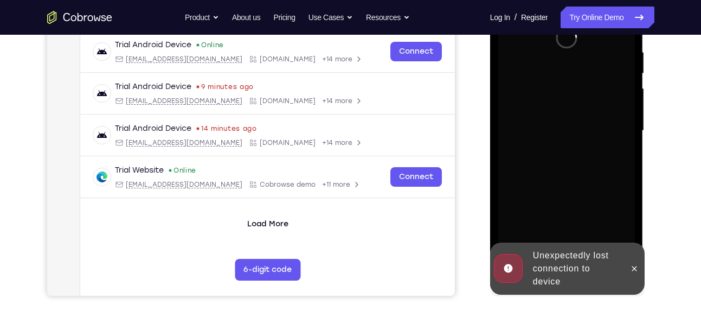
scroll to position [208, 0]
drag, startPoint x: 634, startPoint y: 262, endPoint x: 584, endPoint y: 169, distance: 106.0
click at [584, 169] on div "Online web based iOS Simulators and Android Emulators. Run iPhone, iPad, Mobile…" at bounding box center [567, 133] width 154 height 325
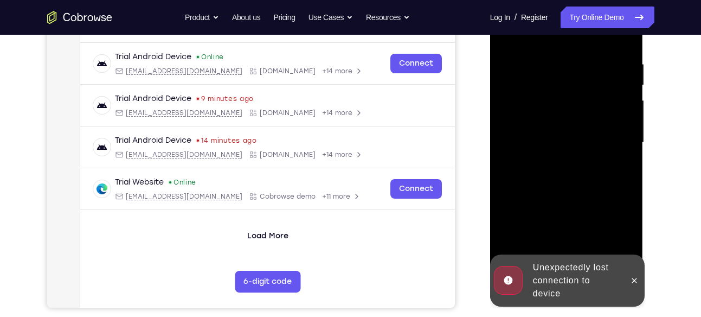
scroll to position [197, 0]
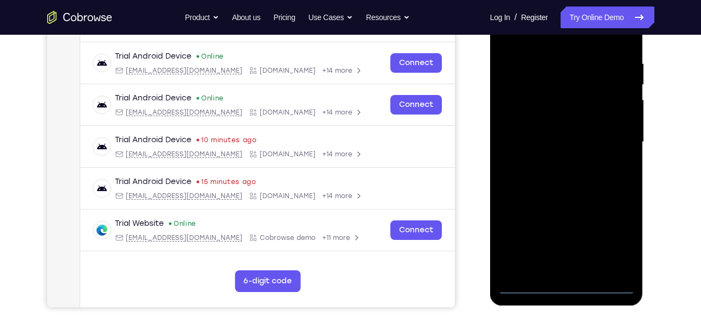
click at [572, 287] on div at bounding box center [566, 142] width 137 height 304
click at [607, 232] on div at bounding box center [566, 142] width 137 height 304
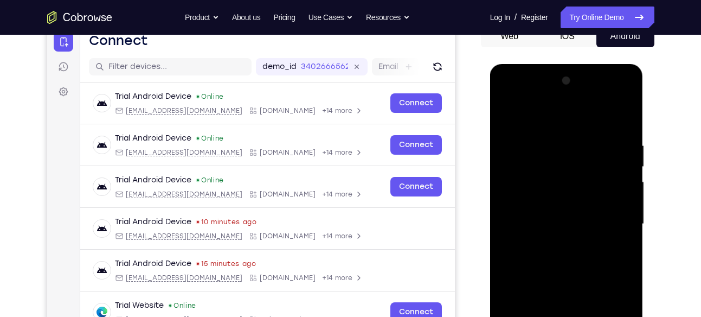
scroll to position [152, 0]
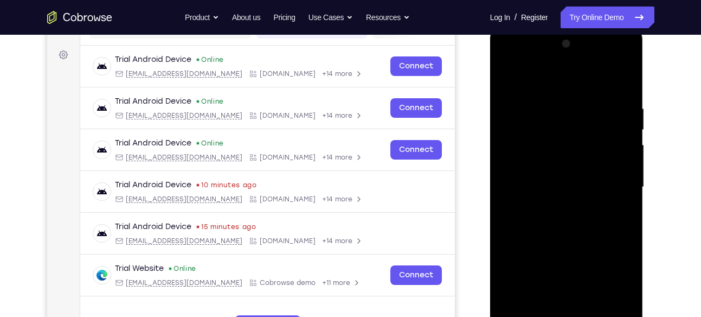
click at [614, 282] on div at bounding box center [566, 187] width 137 height 304
